Goal: Task Accomplishment & Management: Manage account settings

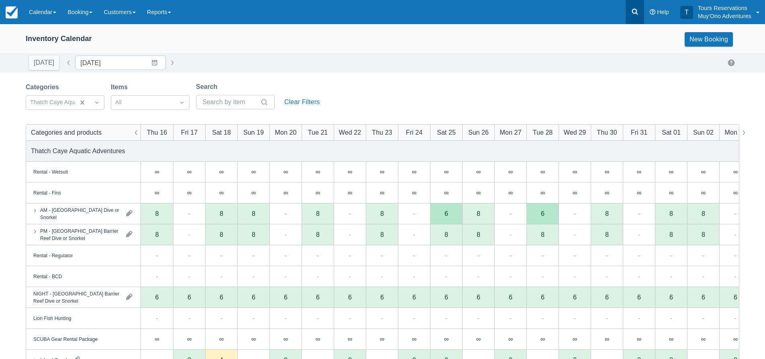
click at [632, 12] on icon at bounding box center [635, 12] width 8 height 8
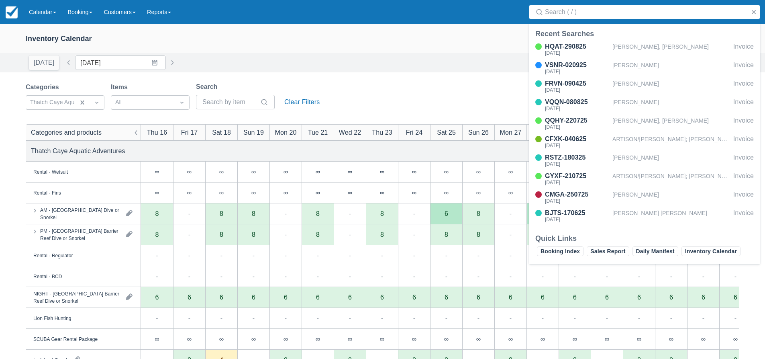
click at [616, 10] on input "Search" at bounding box center [646, 12] width 202 height 14
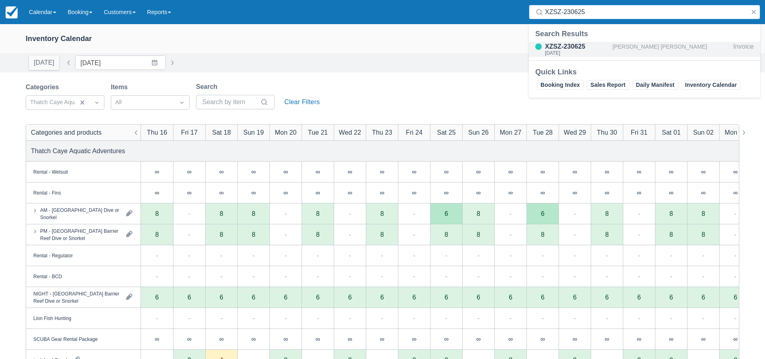
type input "XZSZ-230625"
click at [600, 51] on div "Fri Oct 17 2025" at bounding box center [577, 53] width 64 height 5
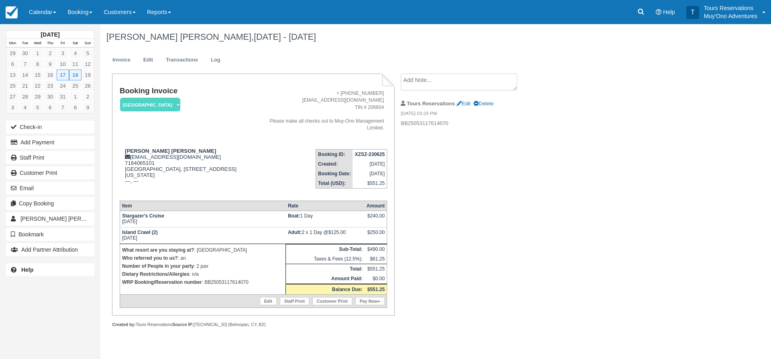
click at [448, 85] on textarea at bounding box center [459, 82] width 117 height 17
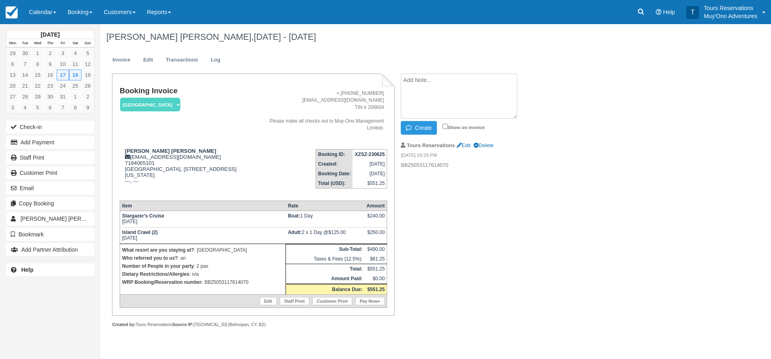
click at [335, 54] on ul "Invoice Edit Transactions Log" at bounding box center [389, 62] width 567 height 24
drag, startPoint x: 177, startPoint y: 149, endPoint x: 127, endPoint y: 147, distance: 49.9
click at [127, 147] on td "Shakira Dummett shakiradummett16@gmail.com 7184065101 Brooklyn, 10512 Farragut …" at bounding box center [188, 168] width 137 height 51
click at [239, 130] on td "Booking Invoice Thatch Caye Resort   Pending HOLD Deposit Paid Cancelled Void M…" at bounding box center [188, 115] width 137 height 56
click at [361, 152] on strong "XZSZ-230625" at bounding box center [370, 154] width 30 height 6
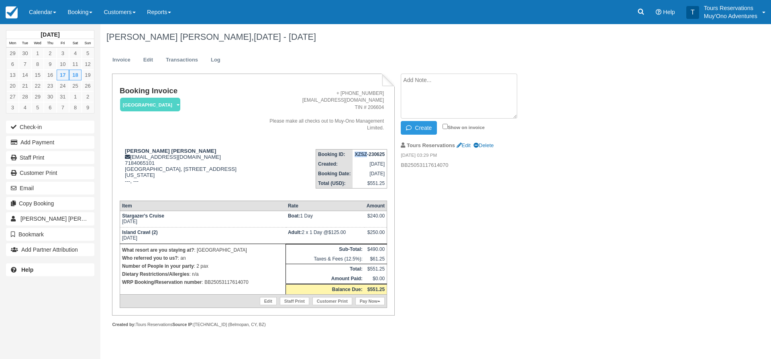
click at [361, 152] on strong "XZSZ-230625" at bounding box center [370, 154] width 30 height 6
copy tbody "XZSZ-230625"
click at [453, 218] on div "Booking Invoice Thatch Caye Resort   Pending HOLD Deposit Paid Cancelled Void M…" at bounding box center [321, 209] width 442 height 271
click at [152, 60] on link "Edit" at bounding box center [148, 60] width 22 height 16
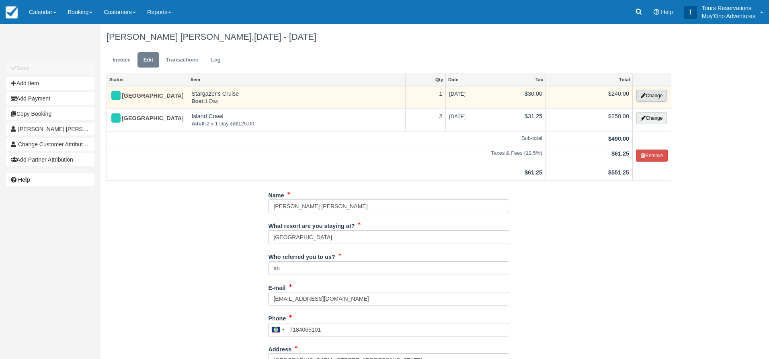
click at [653, 96] on button "Change" at bounding box center [651, 96] width 31 height 12
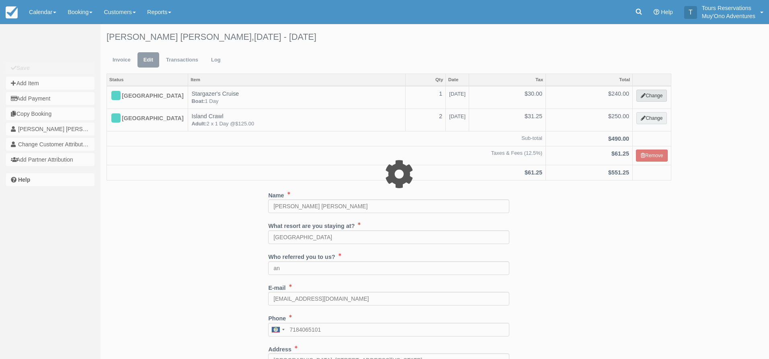
select select "64"
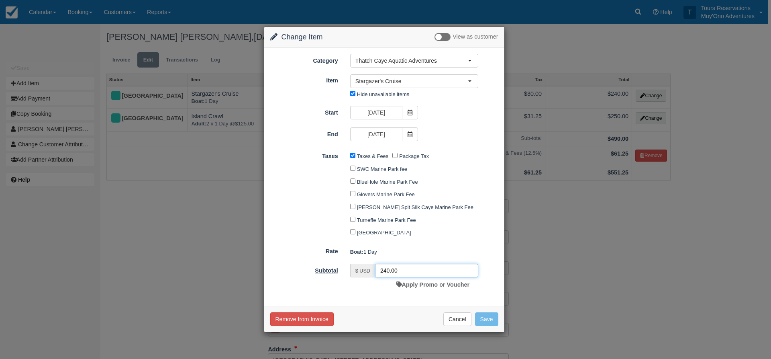
drag, startPoint x: 411, startPoint y: 271, endPoint x: 298, endPoint y: 274, distance: 112.5
click at [298, 274] on div "Subtotal $ USD 240.00 Apply Promo or Voucher" at bounding box center [384, 278] width 240 height 28
type input "480"
click at [485, 321] on button "Save" at bounding box center [486, 319] width 23 height 14
checkbox input "false"
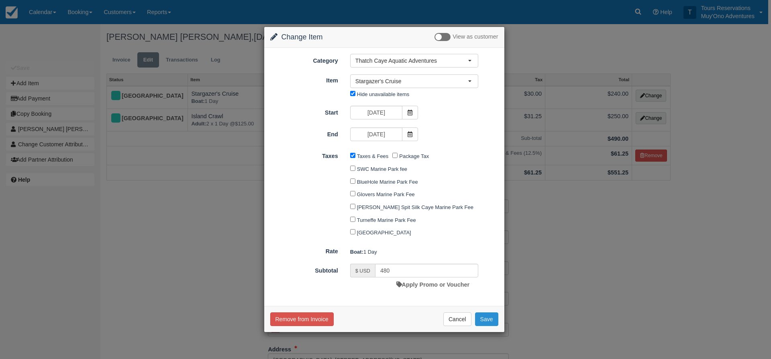
checkbox input "false"
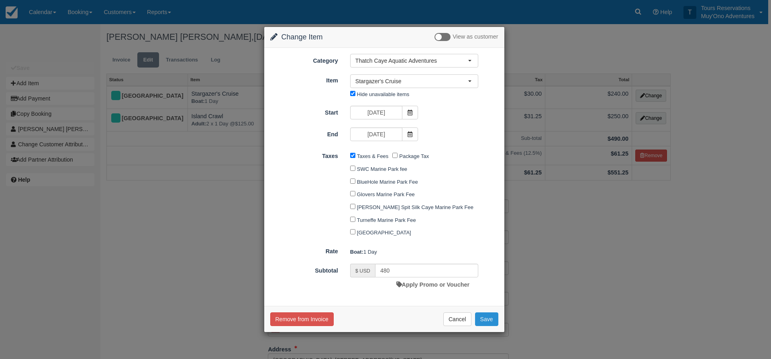
checkbox input "false"
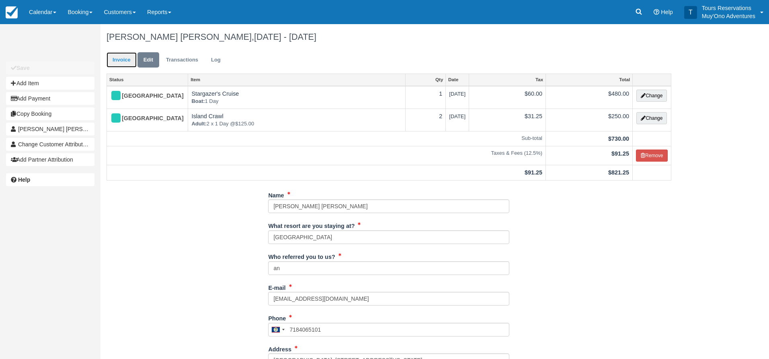
click at [125, 64] on link "Invoice" at bounding box center [121, 60] width 30 height 16
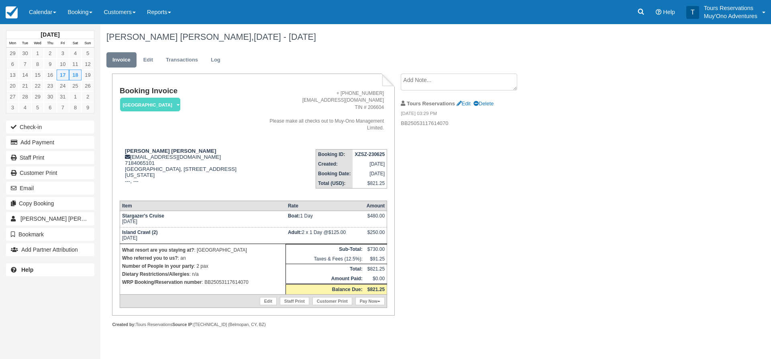
click at [509, 208] on div "Booking Invoice [GEOGRAPHIC_DATA]   Pending HOLD Deposit Paid Cancelled Void Mu…" at bounding box center [321, 209] width 442 height 271
click at [528, 205] on div "Booking Invoice [GEOGRAPHIC_DATA]   Pending HOLD Deposit Paid Cancelled Void Mu…" at bounding box center [321, 209] width 442 height 271
click at [152, 63] on link "Edit" at bounding box center [148, 60] width 22 height 16
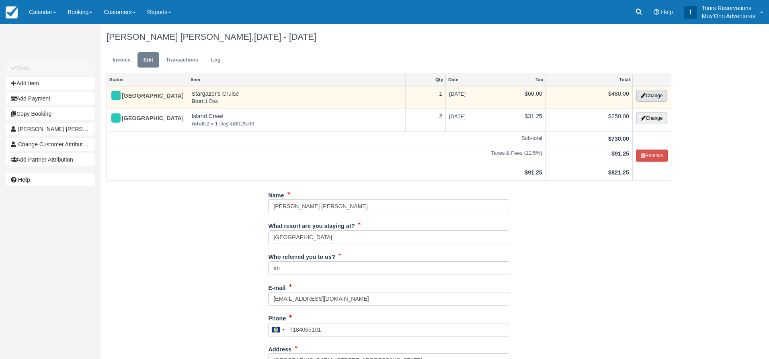
click at [645, 90] on button "Change" at bounding box center [651, 96] width 31 height 12
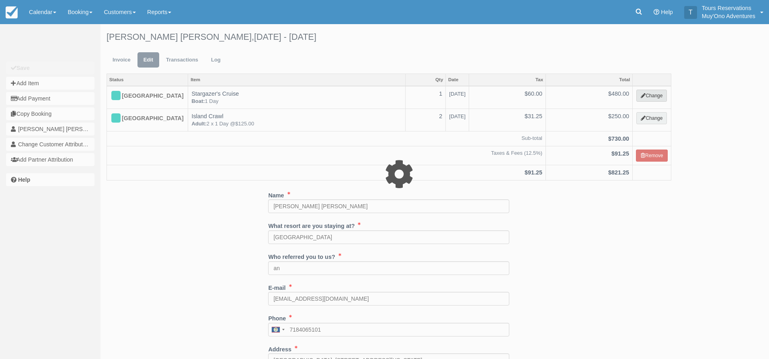
select select "64"
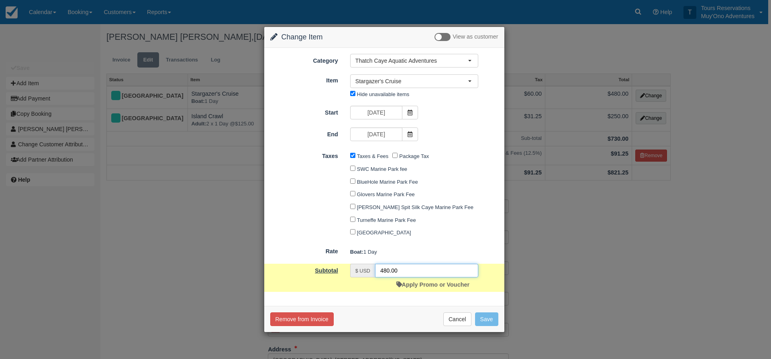
drag, startPoint x: 404, startPoint y: 268, endPoint x: 272, endPoint y: 273, distance: 132.3
click at [272, 273] on div "Subtotal $ USD 480.00 Apply Promo or Voucher" at bounding box center [384, 278] width 240 height 28
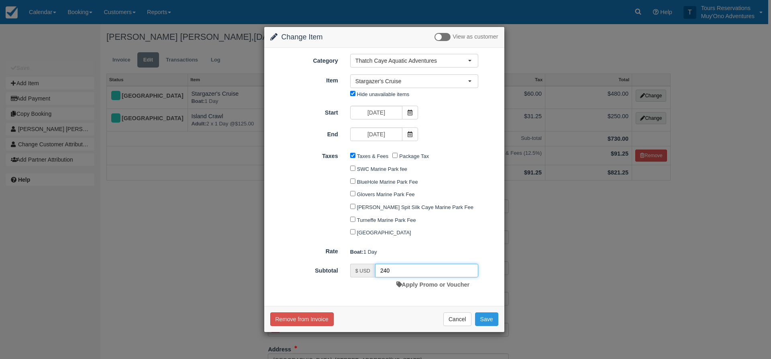
type input "240"
click at [497, 327] on div "Remove from Invoice Cancel Save" at bounding box center [384, 319] width 240 height 26
click at [497, 322] on button "Save" at bounding box center [486, 319] width 23 height 14
checkbox input "false"
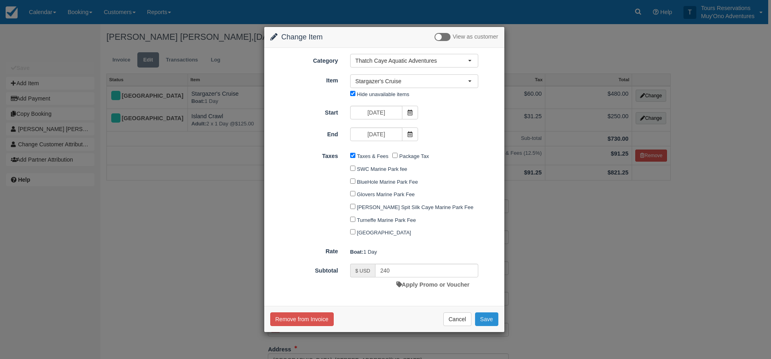
checkbox input "false"
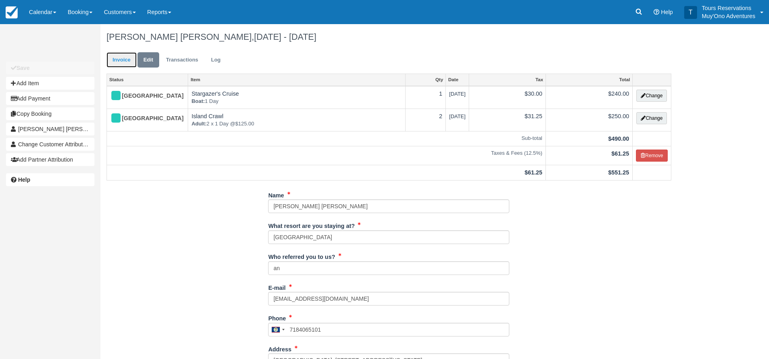
click at [120, 61] on link "Invoice" at bounding box center [121, 60] width 30 height 16
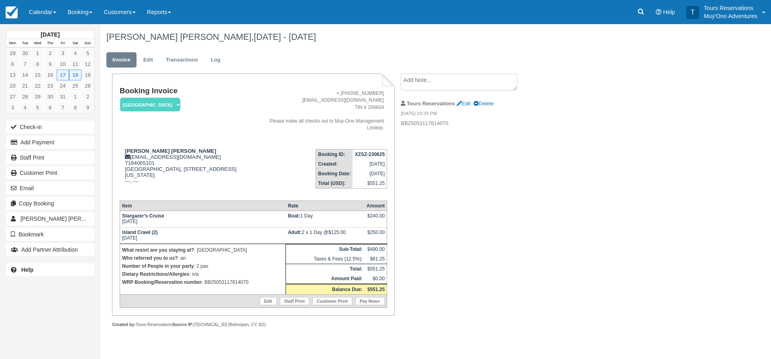
click at [510, 249] on div "Booking Invoice Thatch Caye Resort   Pending HOLD Deposit Paid Cancelled Void M…" at bounding box center [321, 209] width 442 height 271
click at [155, 63] on link "Edit" at bounding box center [148, 60] width 22 height 16
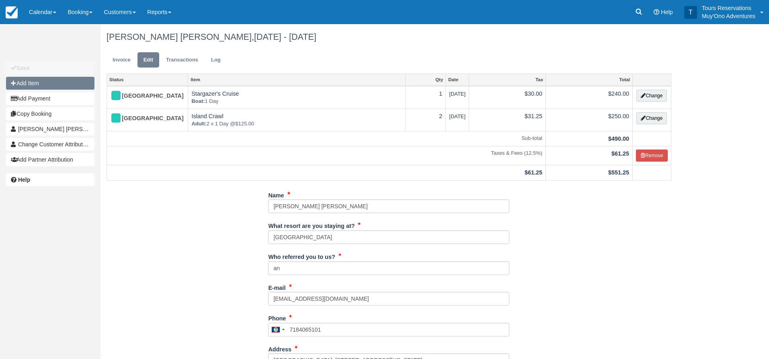
click at [34, 85] on button "Add Item" at bounding box center [50, 83] width 88 height 13
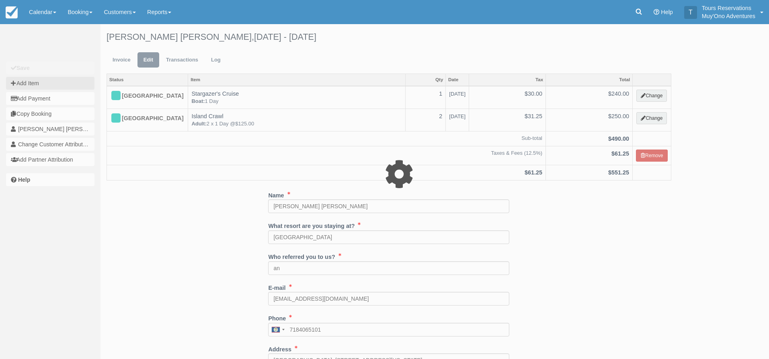
type input "0.00"
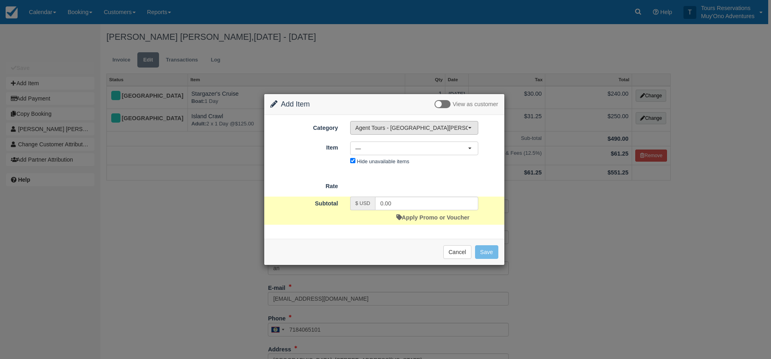
click at [386, 129] on span "Agent Tours - [GEOGRAPHIC_DATA][PERSON_NAME] Caulker/[GEOGRAPHIC_DATA] City Tou…" at bounding box center [412, 128] width 112 height 8
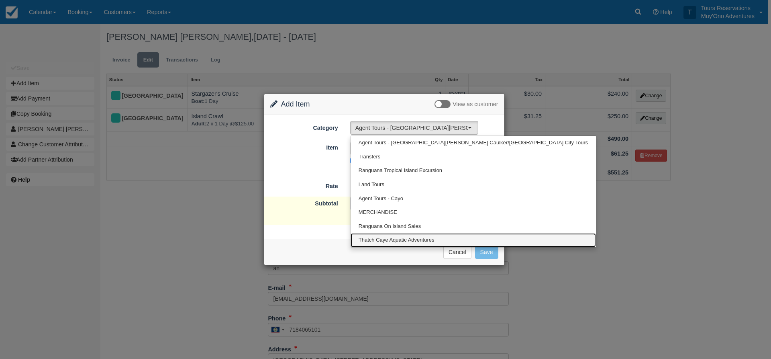
click at [373, 236] on span "Thatch Caye Aquatic Adventures" at bounding box center [397, 240] width 76 height 8
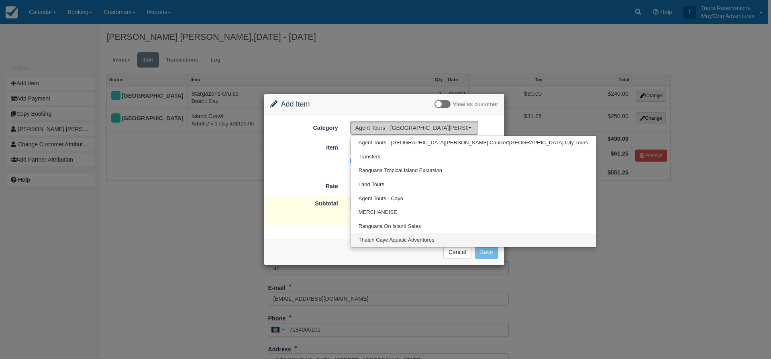
select select "64"
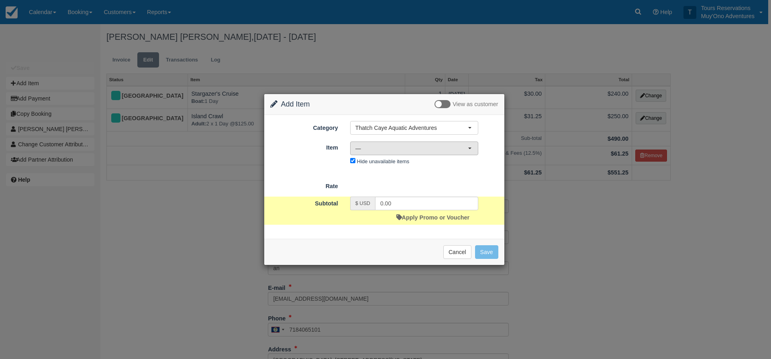
click at [370, 147] on span "—" at bounding box center [412, 148] width 112 height 8
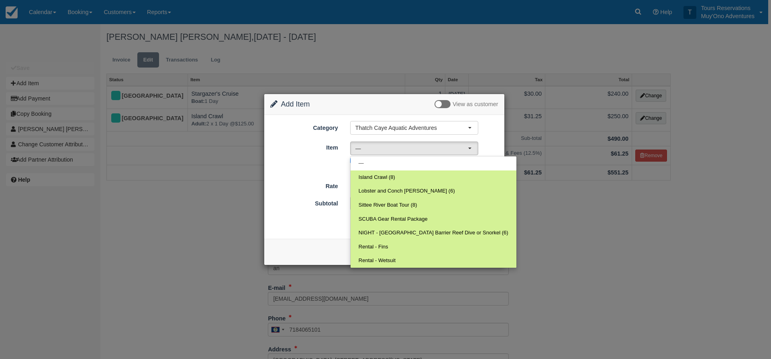
click at [479, 209] on div "$ USD 0.00 Apply Promo or Voucher" at bounding box center [414, 210] width 140 height 28
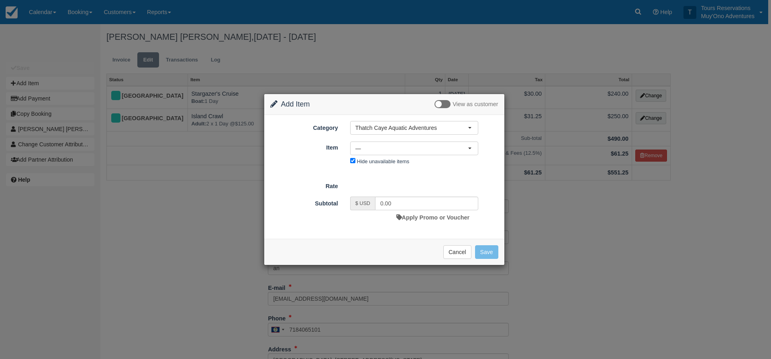
click at [439, 252] on div "Cancel Save" at bounding box center [384, 252] width 228 height 14
click at [457, 252] on button "Cancel" at bounding box center [458, 252] width 28 height 14
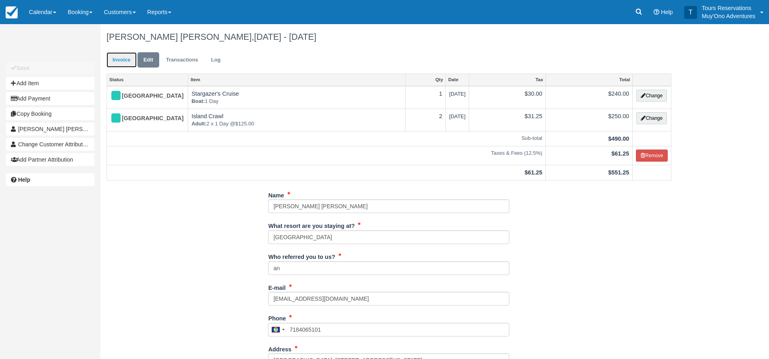
click at [125, 62] on link "Invoice" at bounding box center [121, 60] width 30 height 16
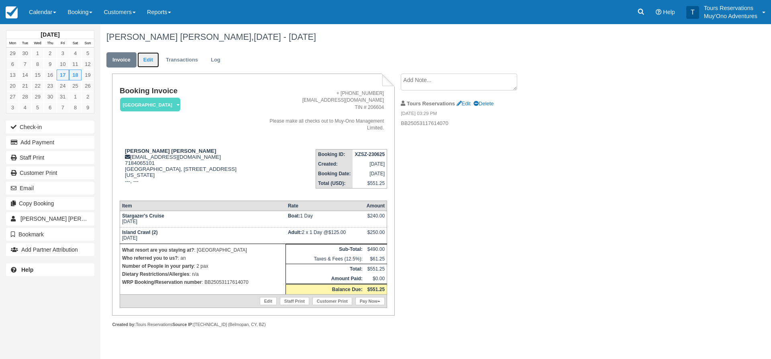
click at [156, 61] on link "Edit" at bounding box center [148, 60] width 22 height 16
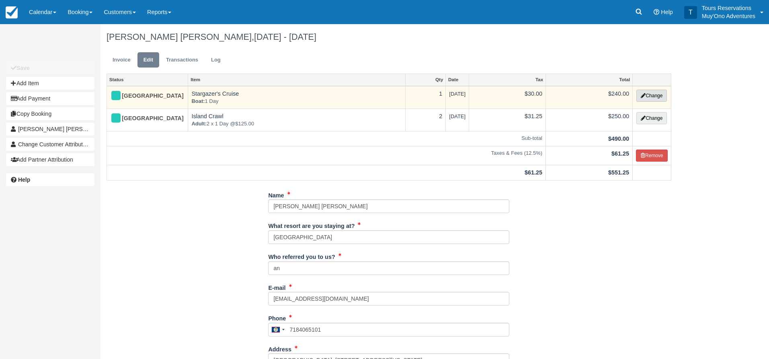
click at [660, 94] on button "Change" at bounding box center [651, 96] width 31 height 12
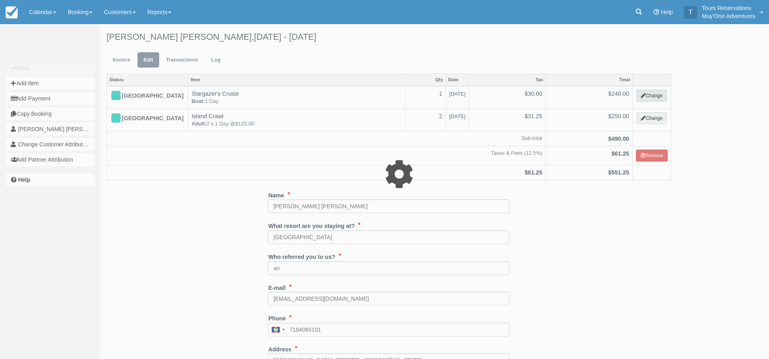
select select "64"
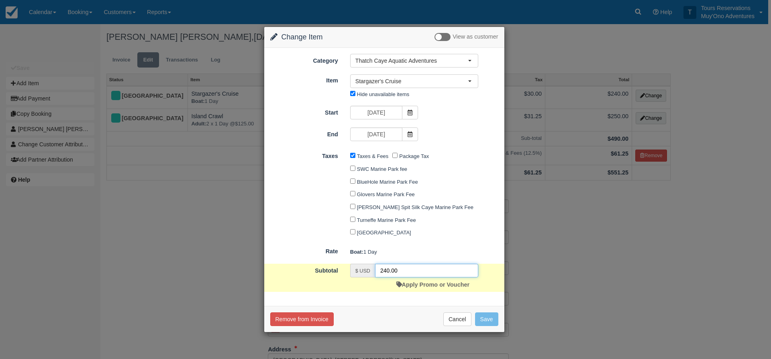
drag, startPoint x: 418, startPoint y: 272, endPoint x: 306, endPoint y: 277, distance: 112.2
click at [306, 277] on div "Subtotal $ USD 240.00 Apply Promo or Voucher" at bounding box center [384, 278] width 240 height 28
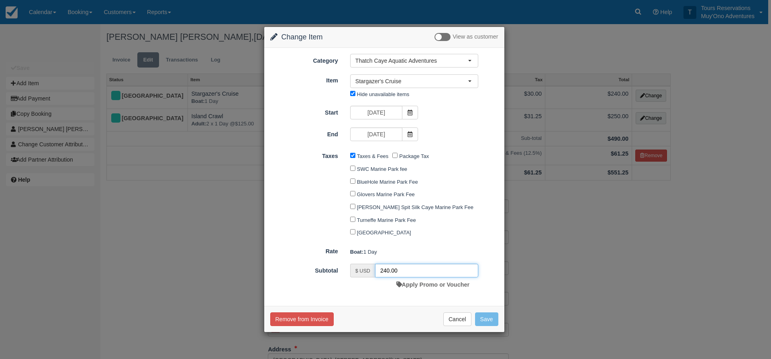
click at [409, 274] on input "240.00" at bounding box center [426, 271] width 103 height 14
drag, startPoint x: 416, startPoint y: 271, endPoint x: 335, endPoint y: 271, distance: 81.6
click at [335, 271] on div "Subtotal $ USD 240.00 Apply Promo or Voucher" at bounding box center [384, 278] width 240 height 28
type input "480"
click at [478, 317] on button "Save" at bounding box center [486, 319] width 23 height 14
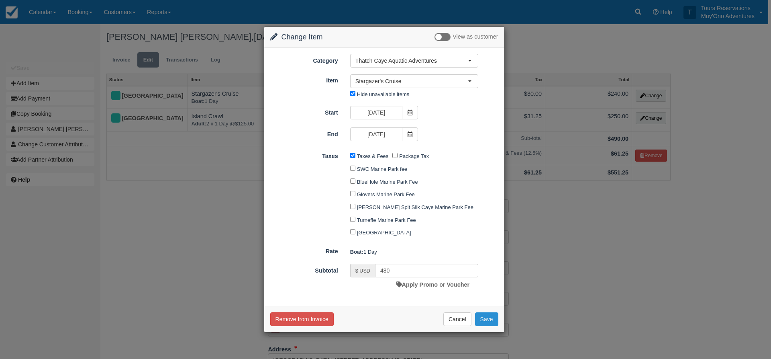
checkbox input "false"
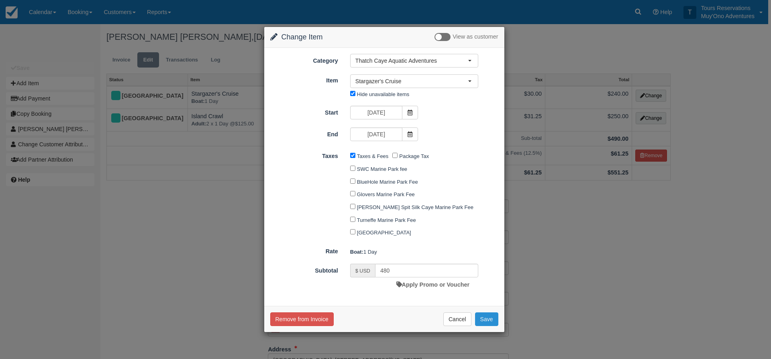
checkbox input "false"
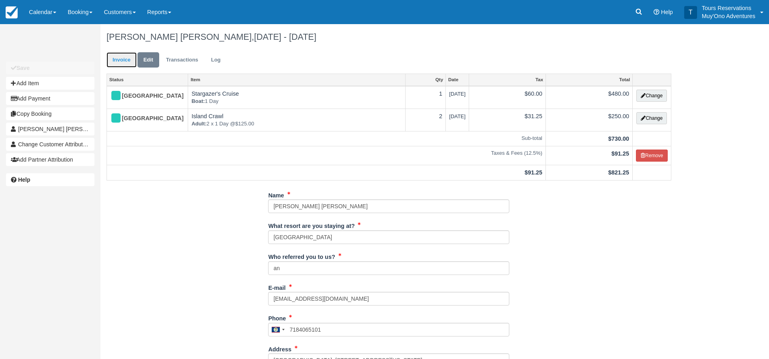
click at [121, 55] on link "Invoice" at bounding box center [121, 60] width 30 height 16
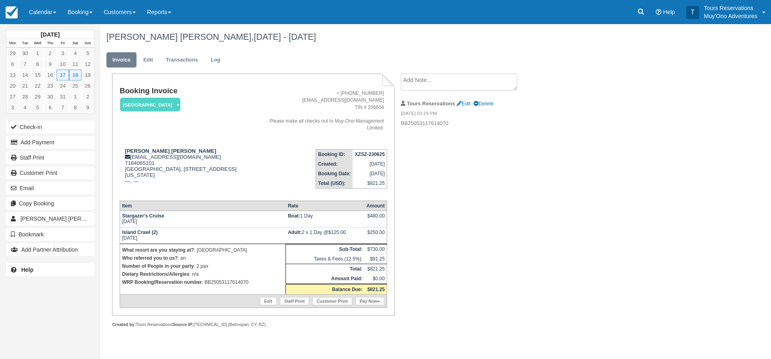
click at [440, 187] on div "Booking Invoice Thatch Caye Resort   Pending HOLD Deposit Paid Cancelled Void M…" at bounding box center [321, 209] width 442 height 271
click at [155, 54] on link "Edit" at bounding box center [148, 60] width 22 height 16
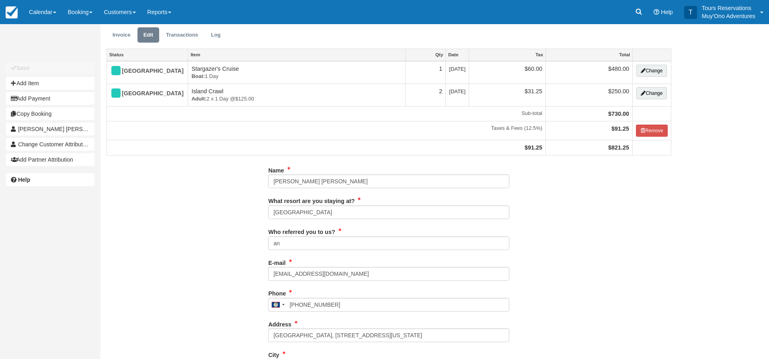
type input "7184065101"
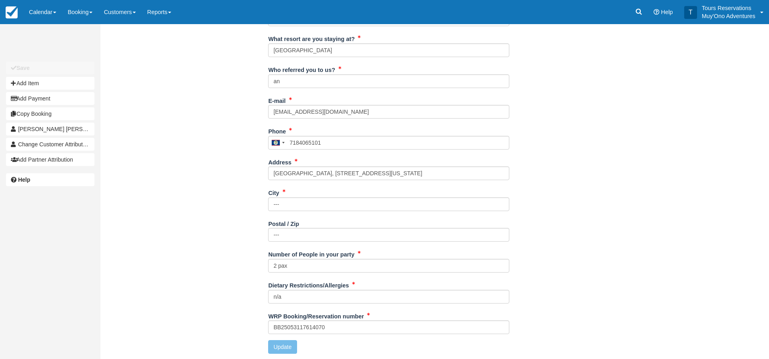
scroll to position [188, 0]
click at [279, 264] on input "2 pax" at bounding box center [388, 265] width 241 height 14
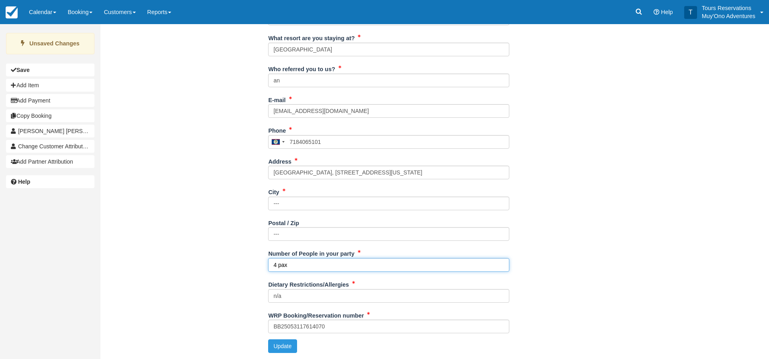
click at [317, 272] on input "4 pax" at bounding box center [388, 265] width 241 height 14
type input "4 pax: Dummette and Ward party"
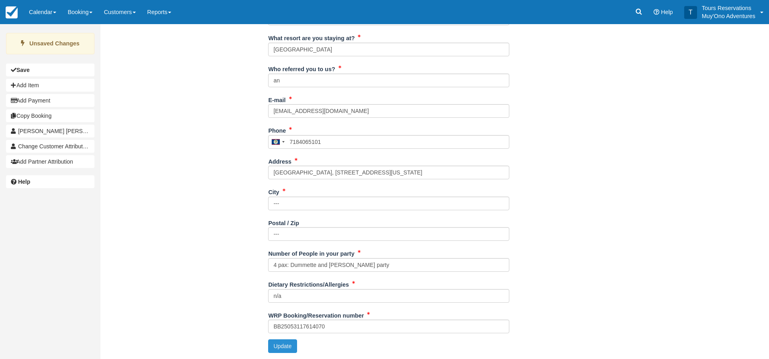
click at [296, 349] on button "Update" at bounding box center [282, 346] width 29 height 14
type input "+5017184065101"
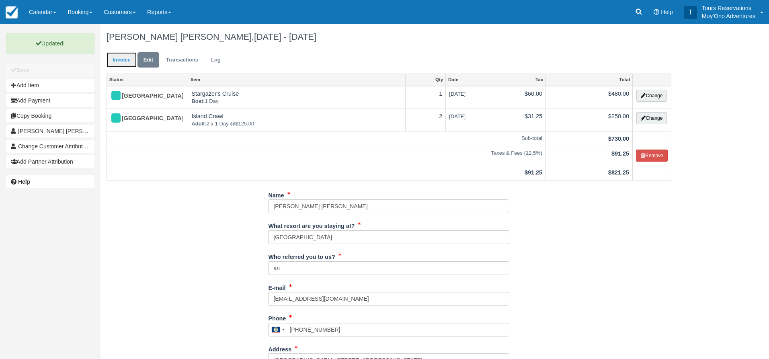
click at [115, 59] on link "Invoice" at bounding box center [121, 60] width 30 height 16
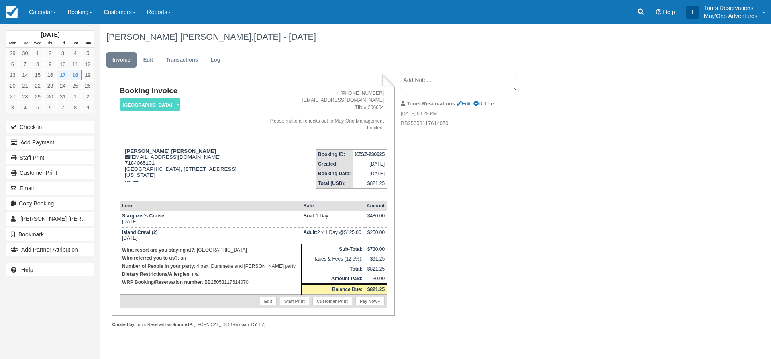
click at [445, 85] on textarea at bounding box center [459, 82] width 117 height 17
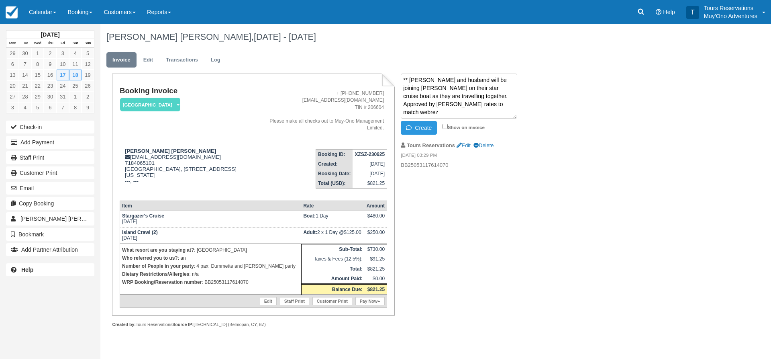
scroll to position [14, 0]
click at [436, 109] on textarea "** Daniell Warde and husband will be joining Shakira on their star cruise boat …" at bounding box center [459, 96] width 117 height 45
paste textarea "BB25060317645336"
click at [487, 107] on textarea "** Daniell Warde and husband will be joining Shakira on their star cruise boat …" at bounding box center [459, 96] width 117 height 45
paste textarea "BB25053117614070"
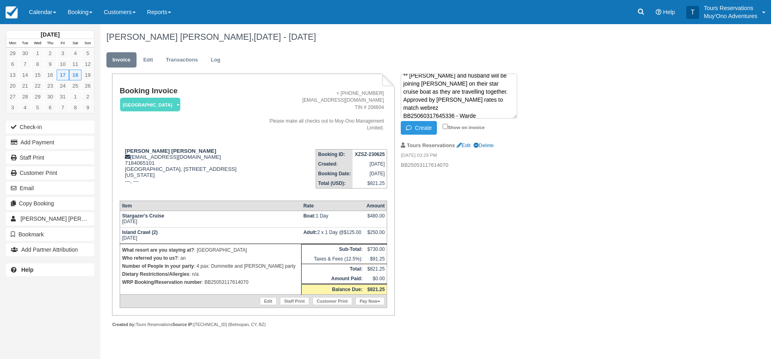
scroll to position [0, 0]
click at [417, 127] on button "Create" at bounding box center [419, 128] width 36 height 14
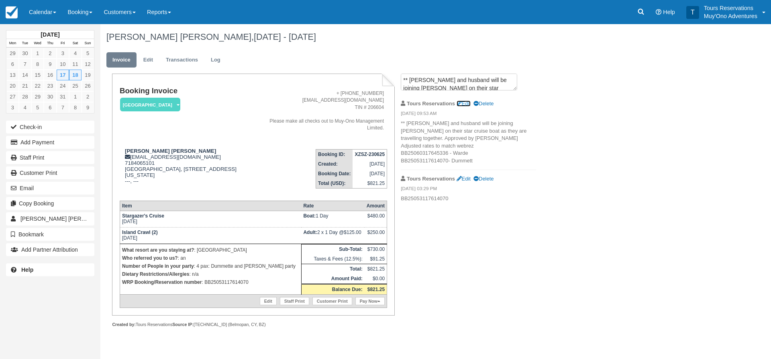
click at [467, 106] on link "Edit" at bounding box center [464, 103] width 14 height 6
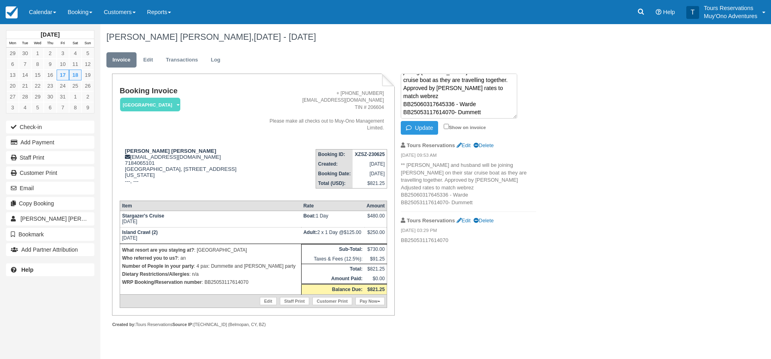
click at [499, 95] on textarea "** Daniell Warde and husband will be joining Shakira on their star cruise boat …" at bounding box center [459, 96] width 117 height 45
type textarea "** Daniell Warde and husband will be joining Shakira on their star cruise boat …"
click at [419, 127] on button "Update" at bounding box center [419, 128] width 37 height 14
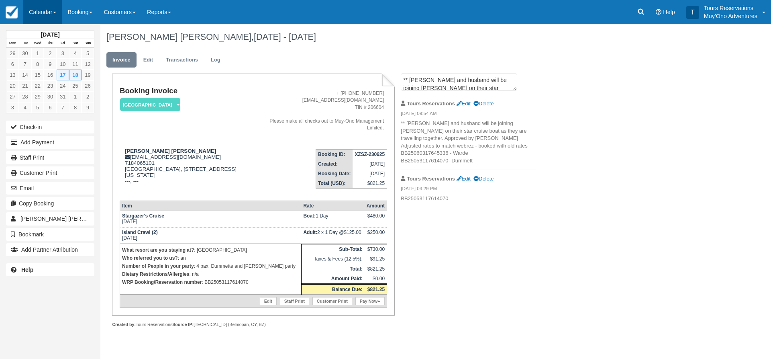
click at [38, 16] on link "Calendar" at bounding box center [42, 12] width 39 height 24
click at [54, 64] on link "Inventory" at bounding box center [55, 68] width 63 height 17
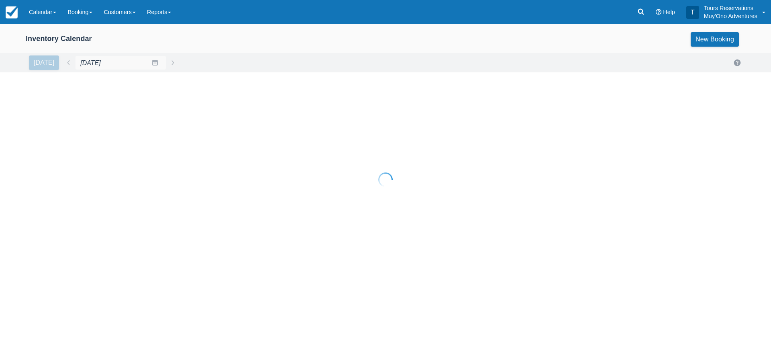
click at [93, 62] on input "[DATE]" at bounding box center [120, 62] width 91 height 14
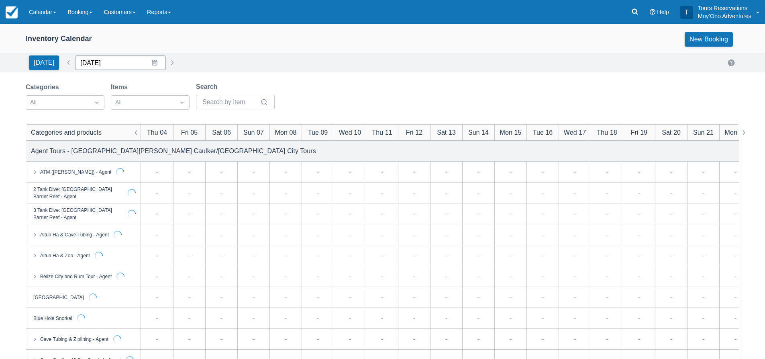
click at [131, 67] on input "[DATE]" at bounding box center [120, 62] width 91 height 14
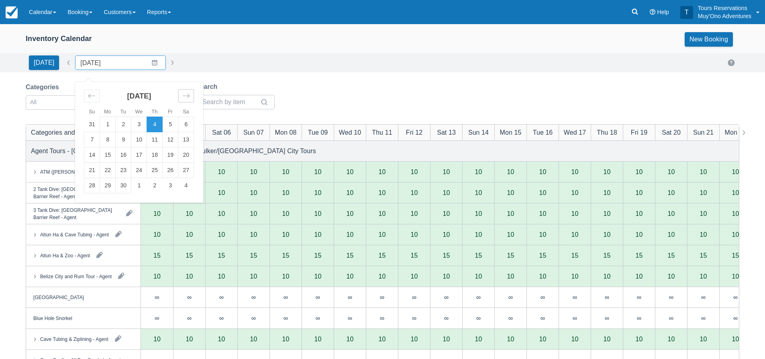
click at [178, 92] on div "Move forward to switch to the next month." at bounding box center [186, 95] width 16 height 13
click at [104, 157] on td "13" at bounding box center [108, 154] width 16 height 15
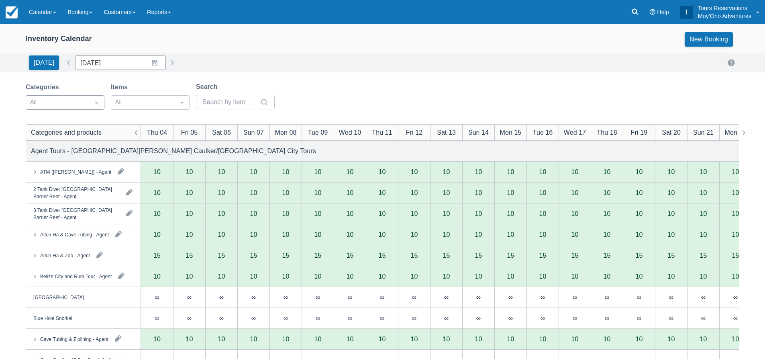
click at [67, 99] on div at bounding box center [57, 102] width 55 height 10
type input "[DATE]"
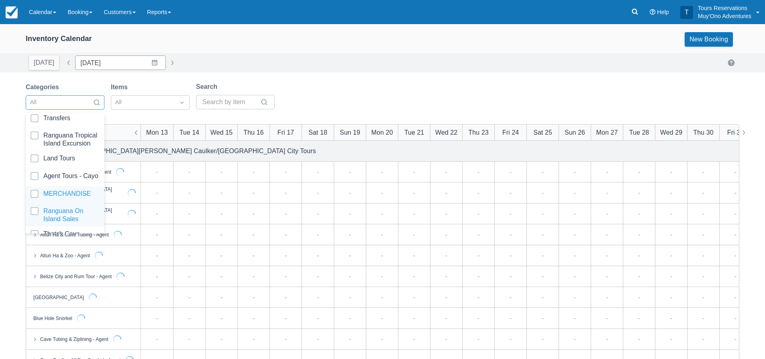
scroll to position [82, 0]
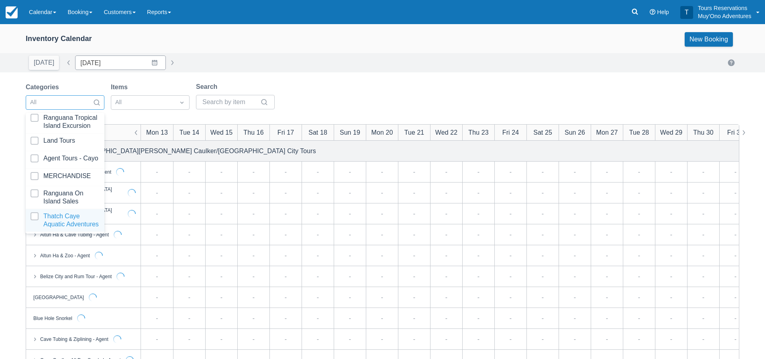
click at [55, 213] on div at bounding box center [65, 220] width 69 height 16
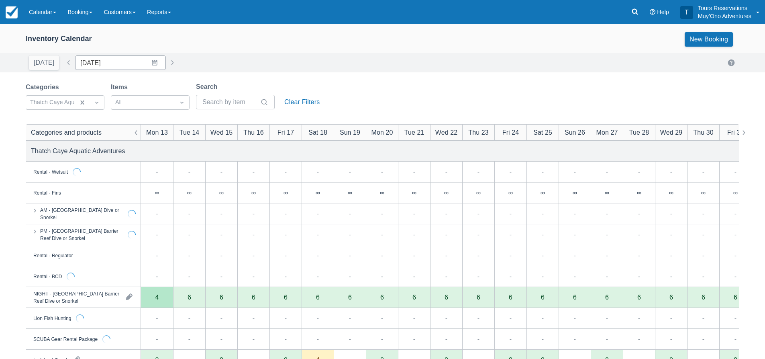
click at [420, 82] on div "Categories Thatch Caye Aquatic Adventures Items All Search Clear Filters" at bounding box center [383, 98] width 714 height 33
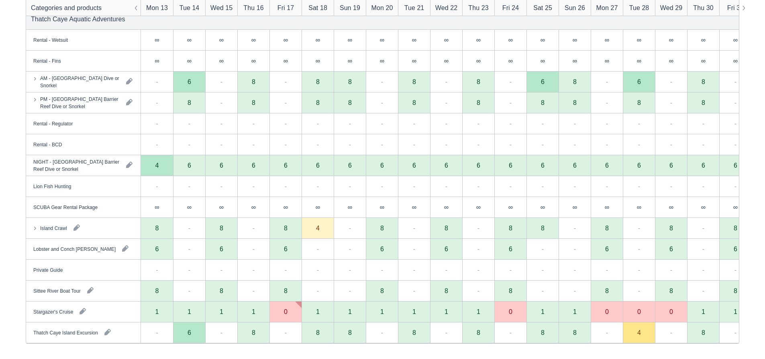
scroll to position [133, 0]
